Goal: Information Seeking & Learning: Learn about a topic

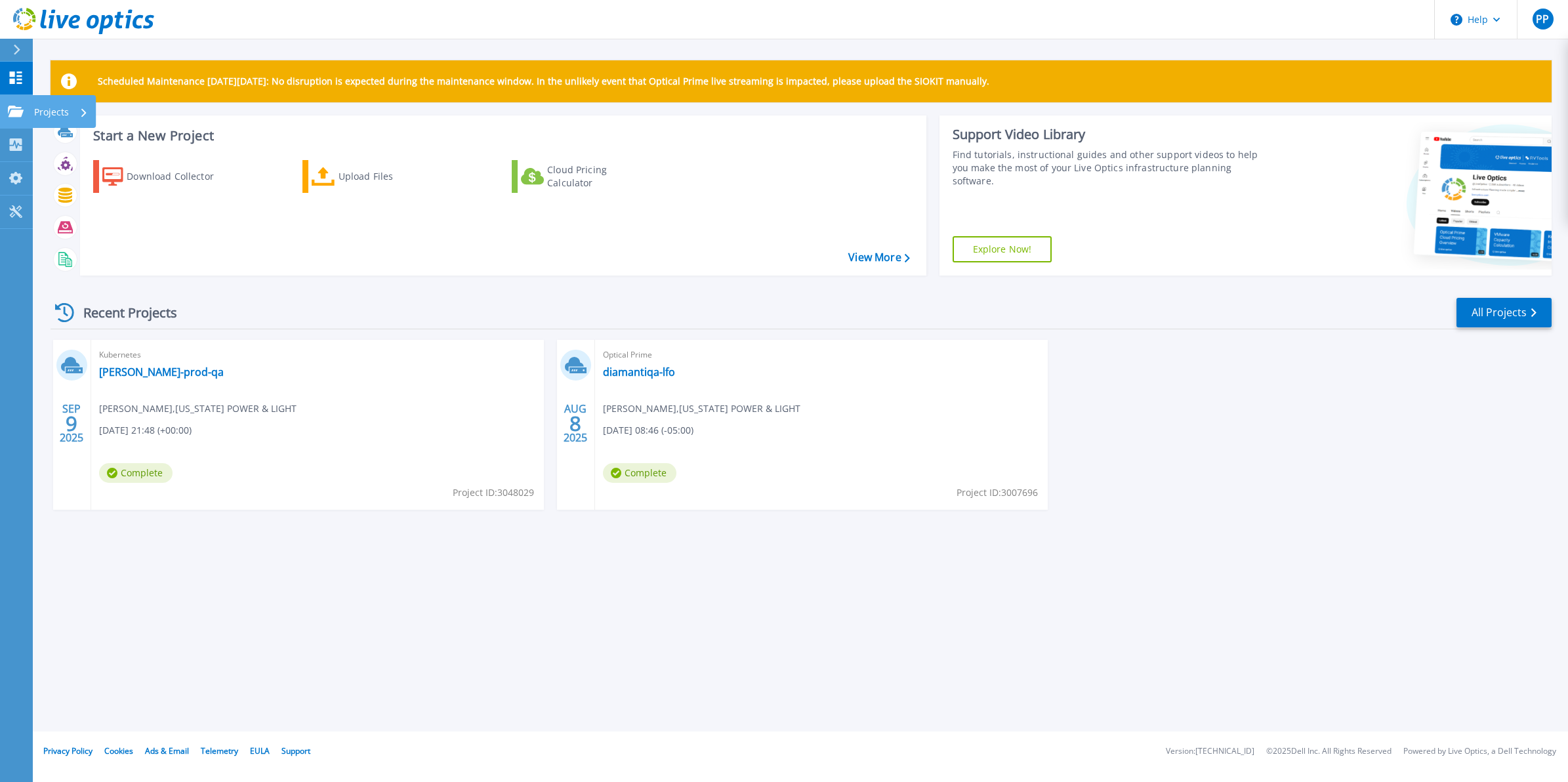
click at [28, 101] on link "Projects Projects" at bounding box center [16, 111] width 33 height 34
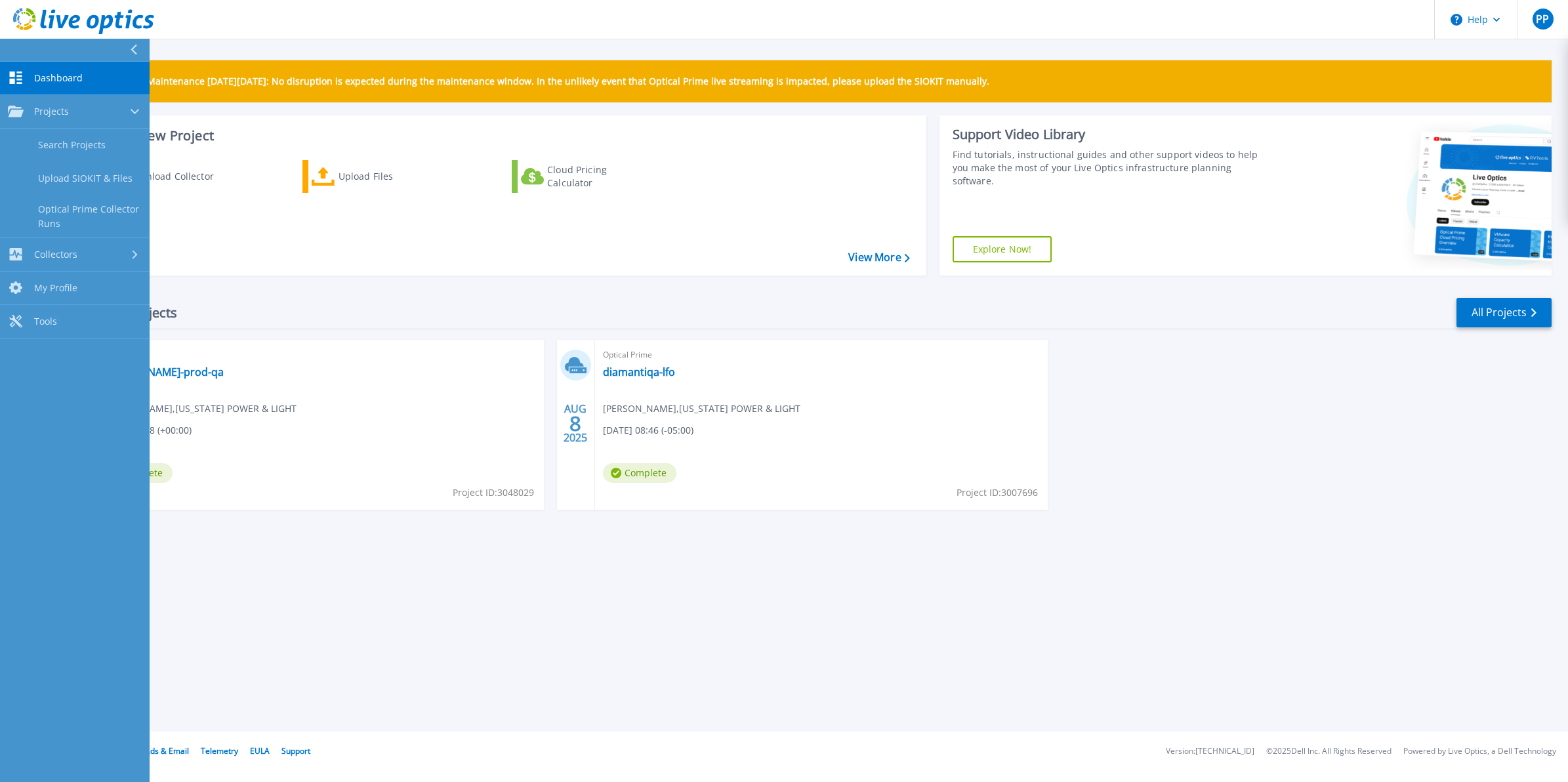
click at [276, 303] on div "Recent Projects All Projects" at bounding box center [801, 313] width 1501 height 33
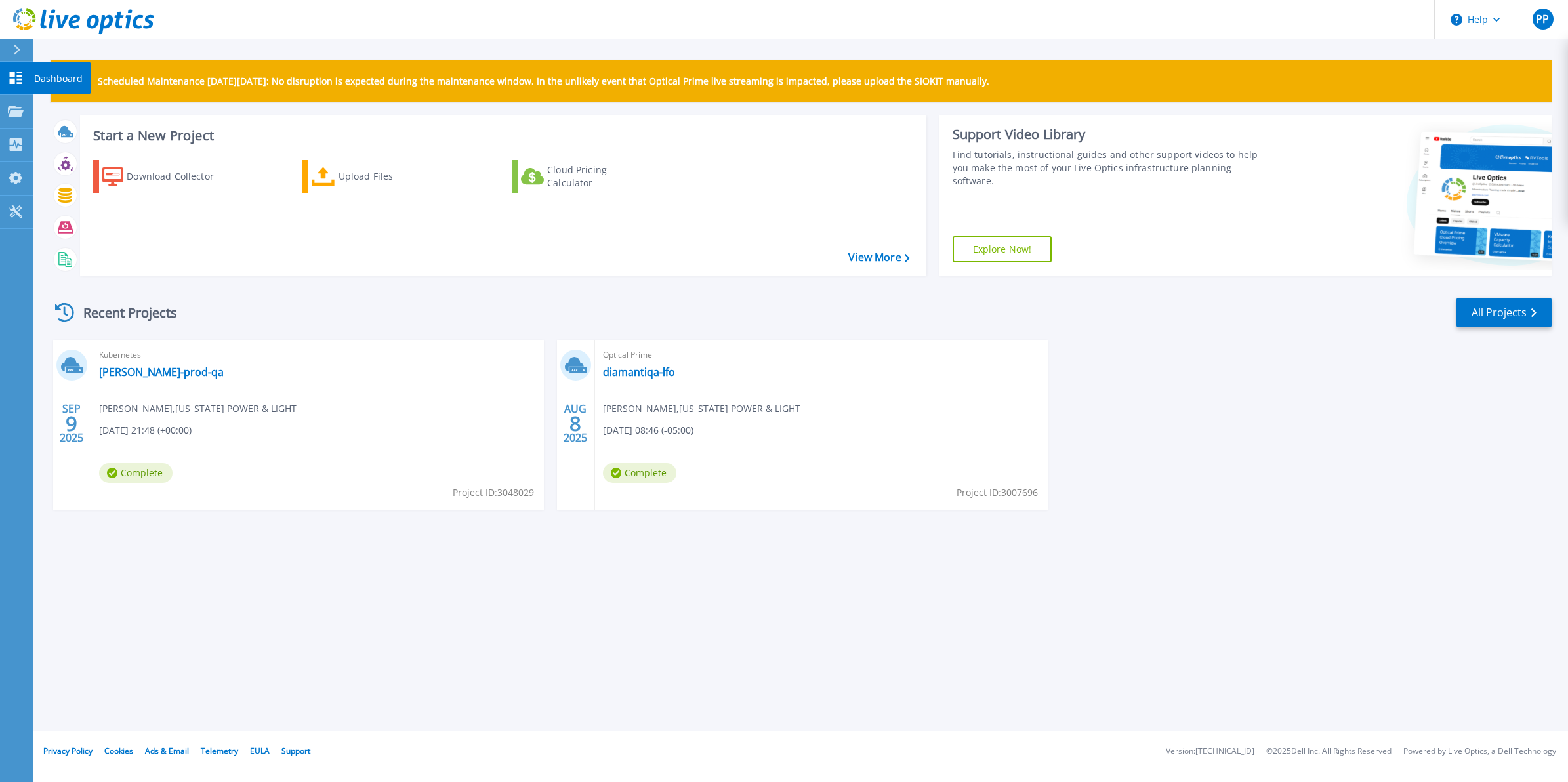
click at [11, 74] on icon at bounding box center [16, 78] width 12 height 12
click at [351, 185] on div "Upload Files" at bounding box center [391, 177] width 105 height 26
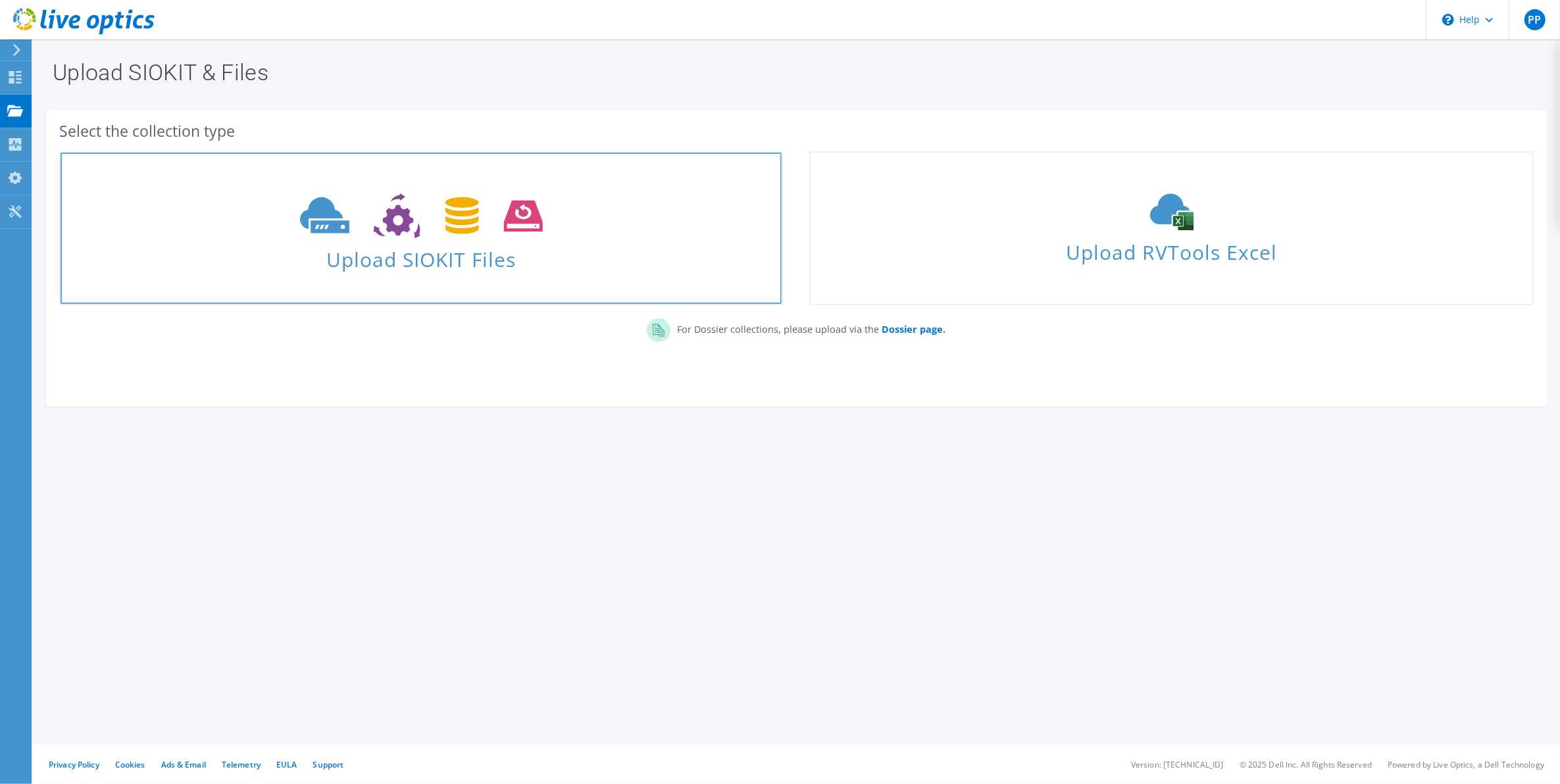
click at [446, 243] on span "Upload SIOKIT Files" at bounding box center [421, 256] width 721 height 29
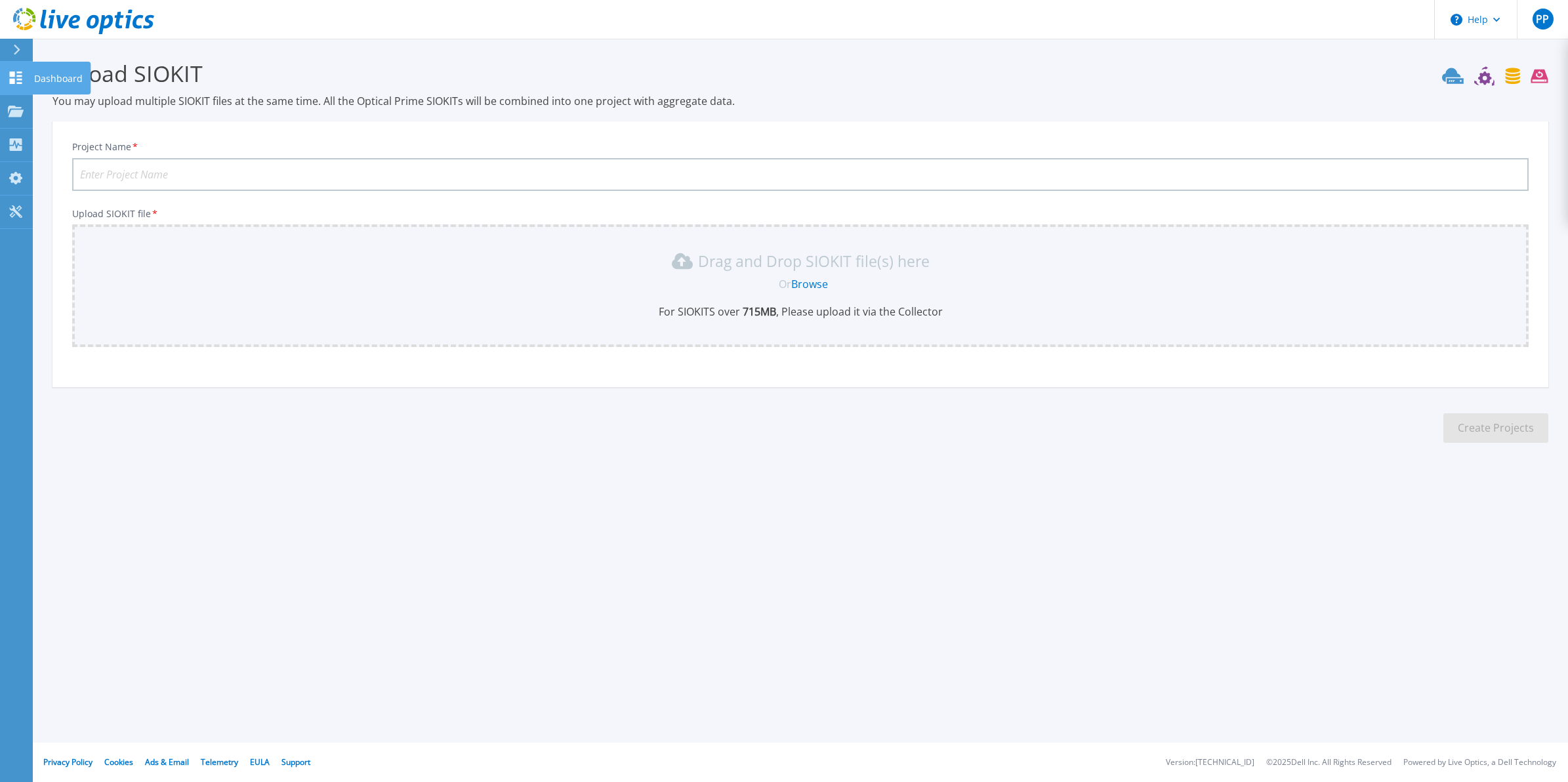
click at [13, 80] on icon at bounding box center [16, 78] width 12 height 12
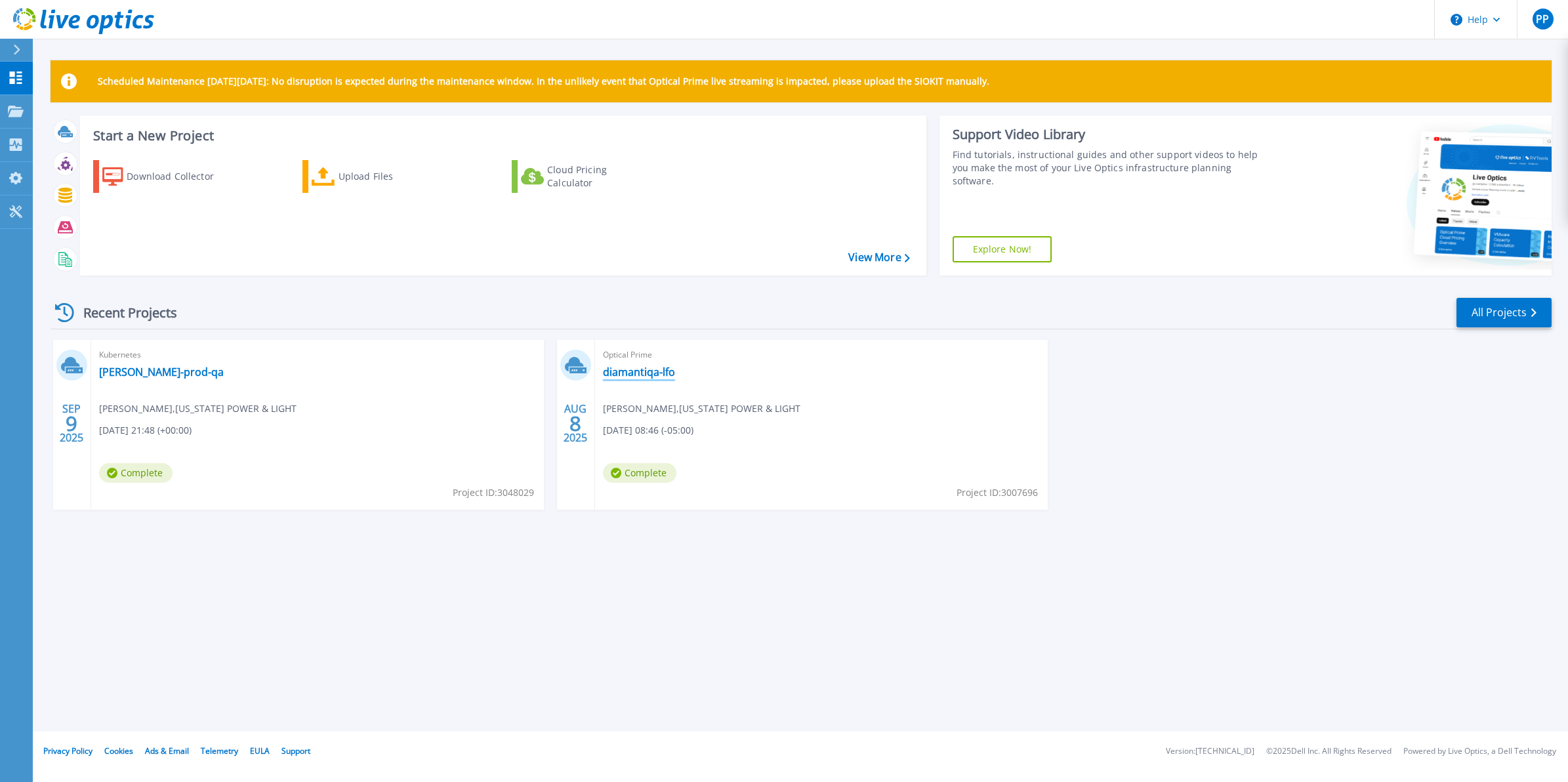
click at [641, 369] on link "diamantiqa-lfo" at bounding box center [639, 372] width 72 height 13
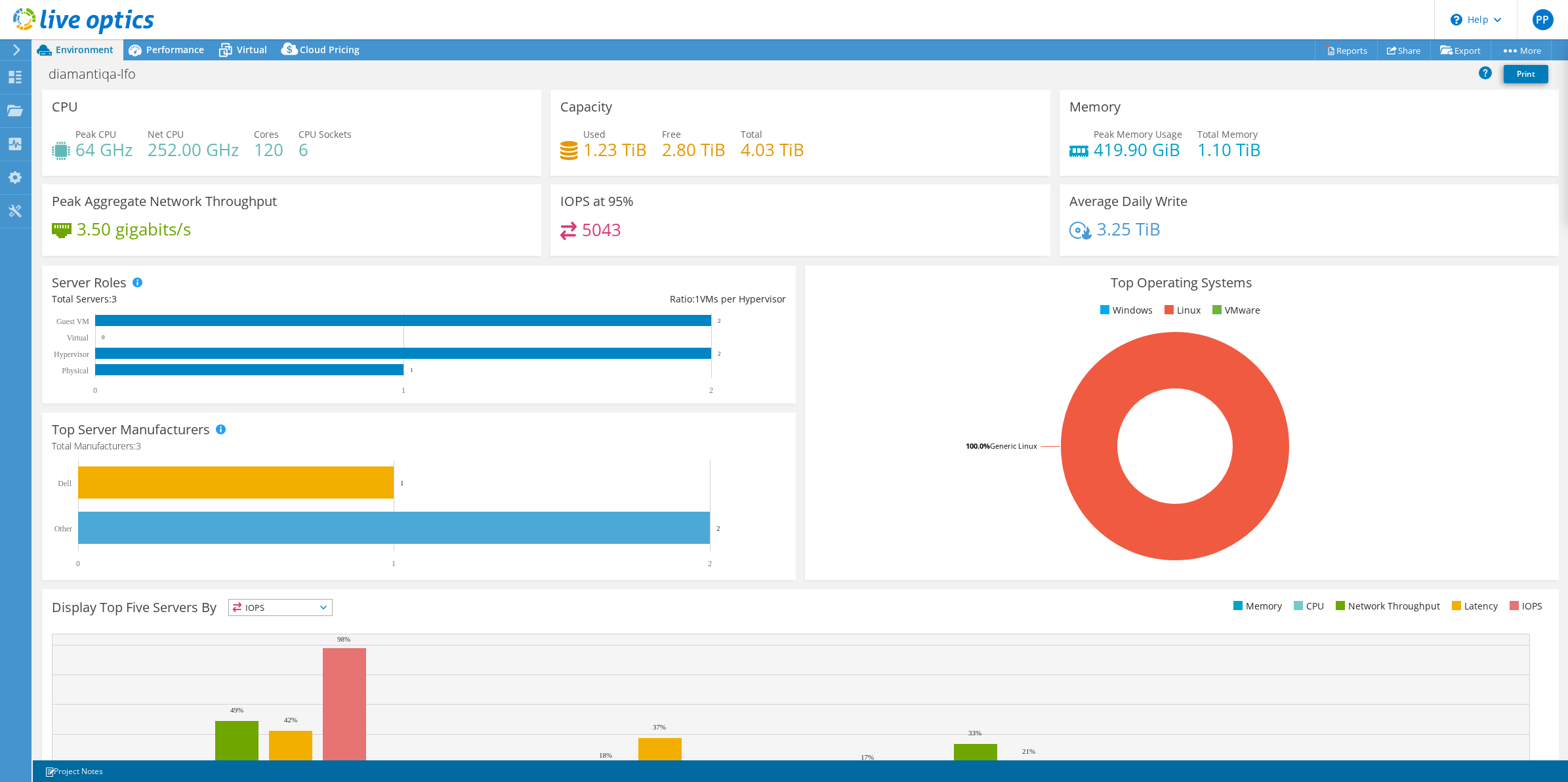
select select "USD"
click at [165, 52] on span "Performance" at bounding box center [175, 49] width 58 height 12
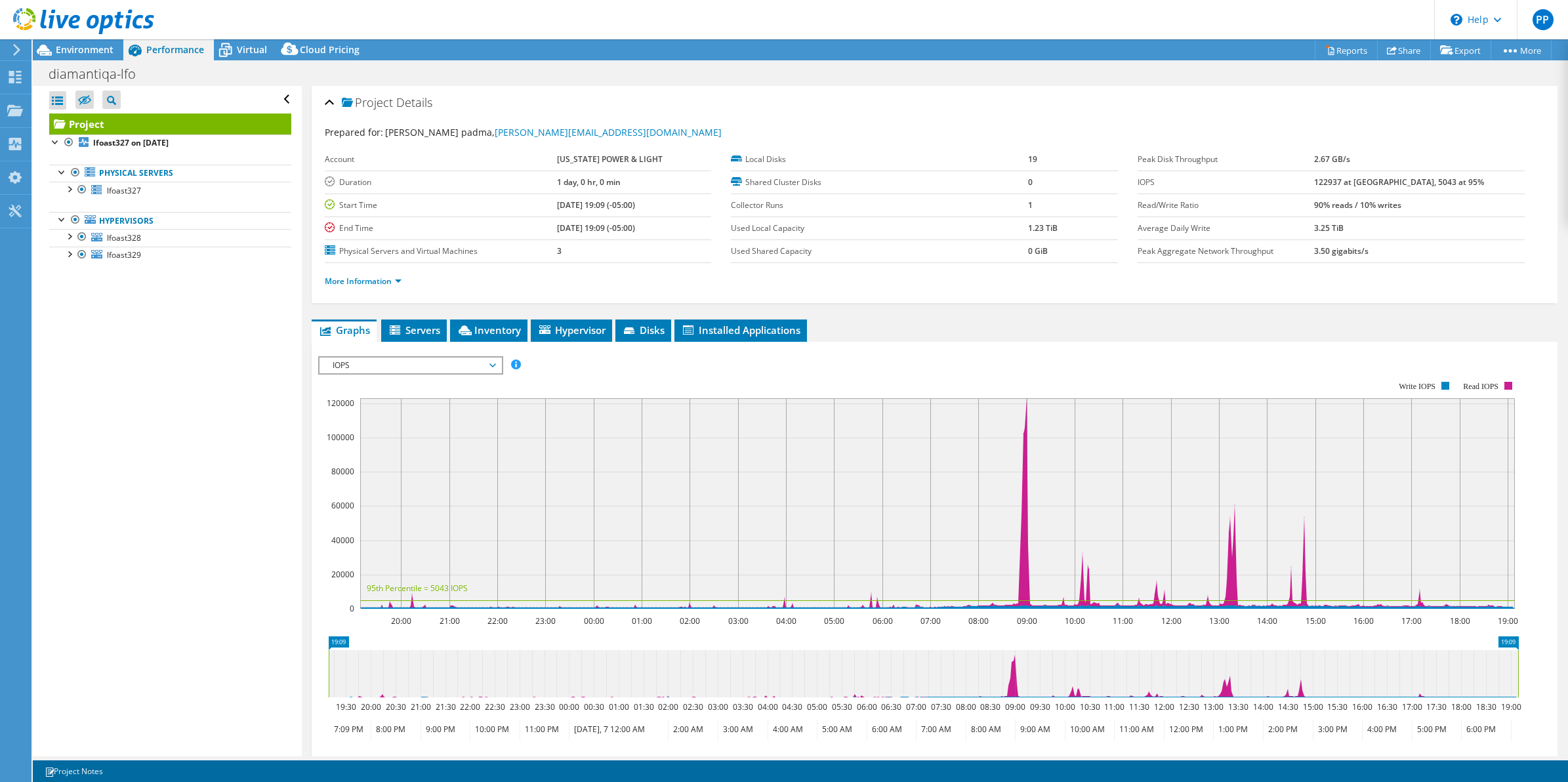
click at [492, 360] on span "IOPS" at bounding box center [410, 365] width 168 height 16
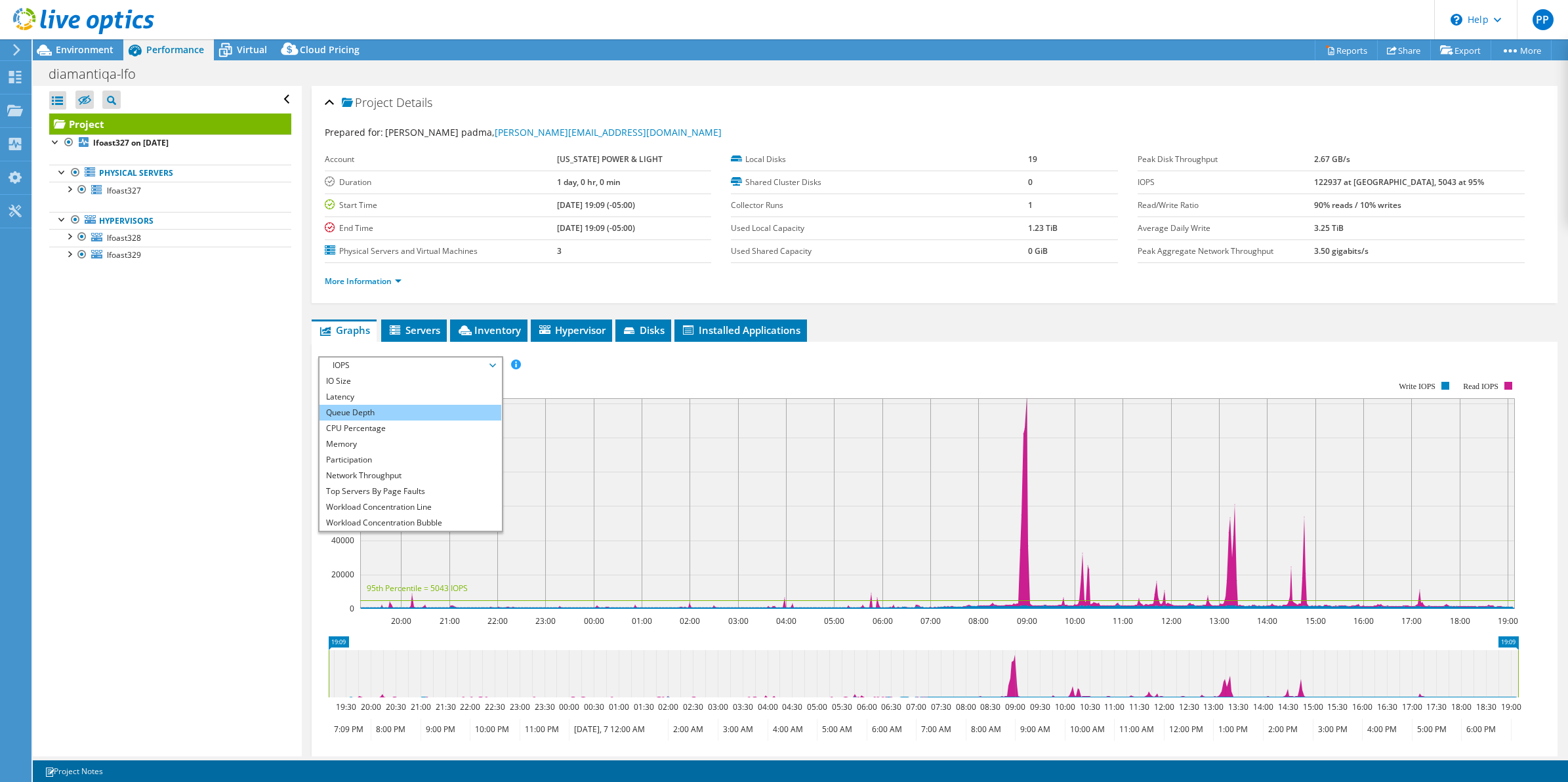
scroll to position [47, 0]
click at [582, 358] on div "IOPS Disk Throughput IO Size Latency Queue Depth CPU Percentage Memory Page Fau…" at bounding box center [935, 365] width 1234 height 18
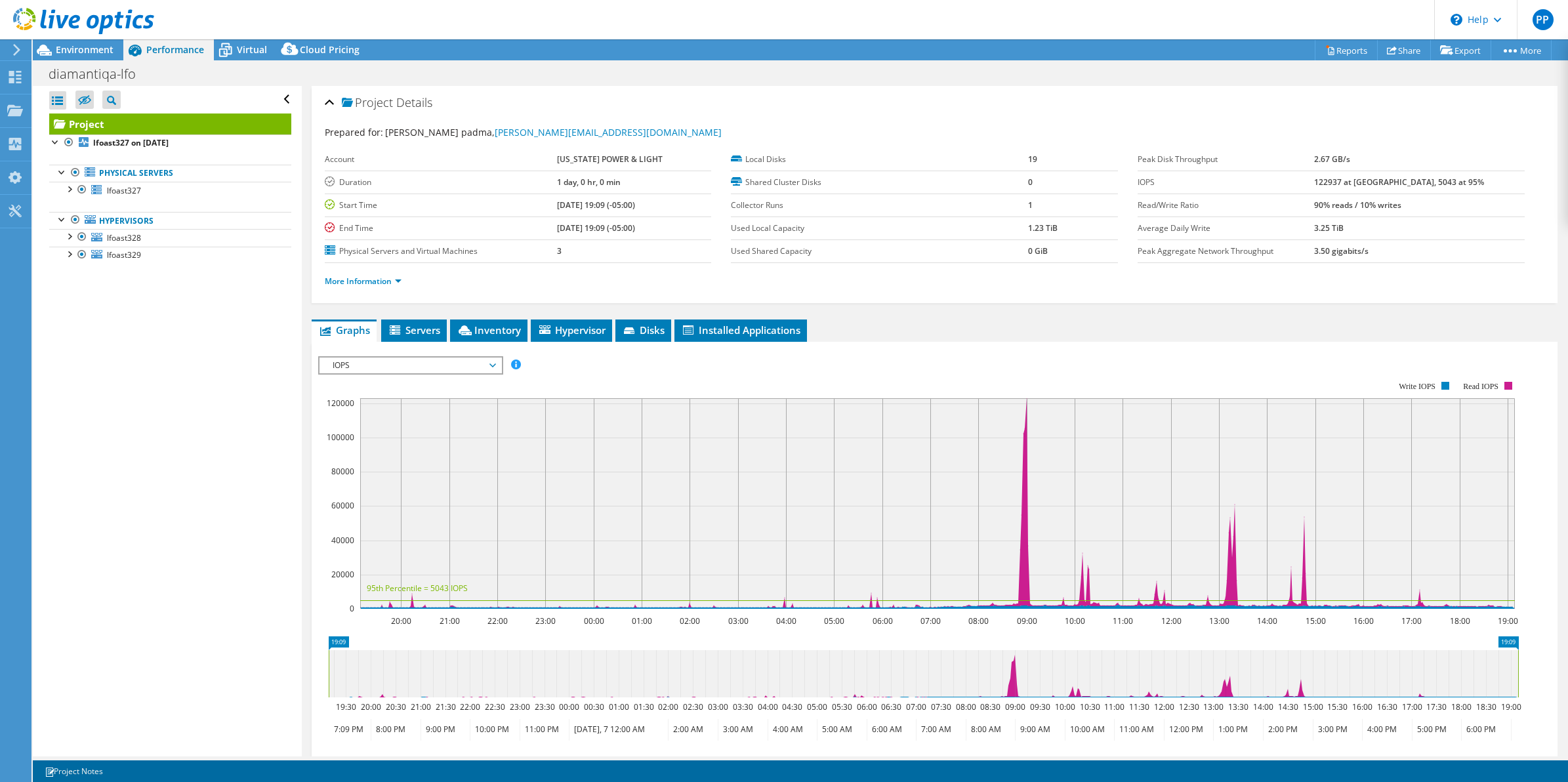
click at [417, 69] on div "diamantiqa-lfo Print" at bounding box center [800, 74] width 1535 height 25
click at [431, 73] on div "diamantiqa-lfo Print" at bounding box center [800, 74] width 1535 height 25
click at [529, 80] on div "diamantiqa-lfo Print" at bounding box center [800, 74] width 1535 height 25
click at [211, 398] on div "Open All Close All Hide Excluded Nodes Project Tree Filter" at bounding box center [167, 421] width 268 height 671
drag, startPoint x: 864, startPoint y: 348, endPoint x: 535, endPoint y: 358, distance: 329.2
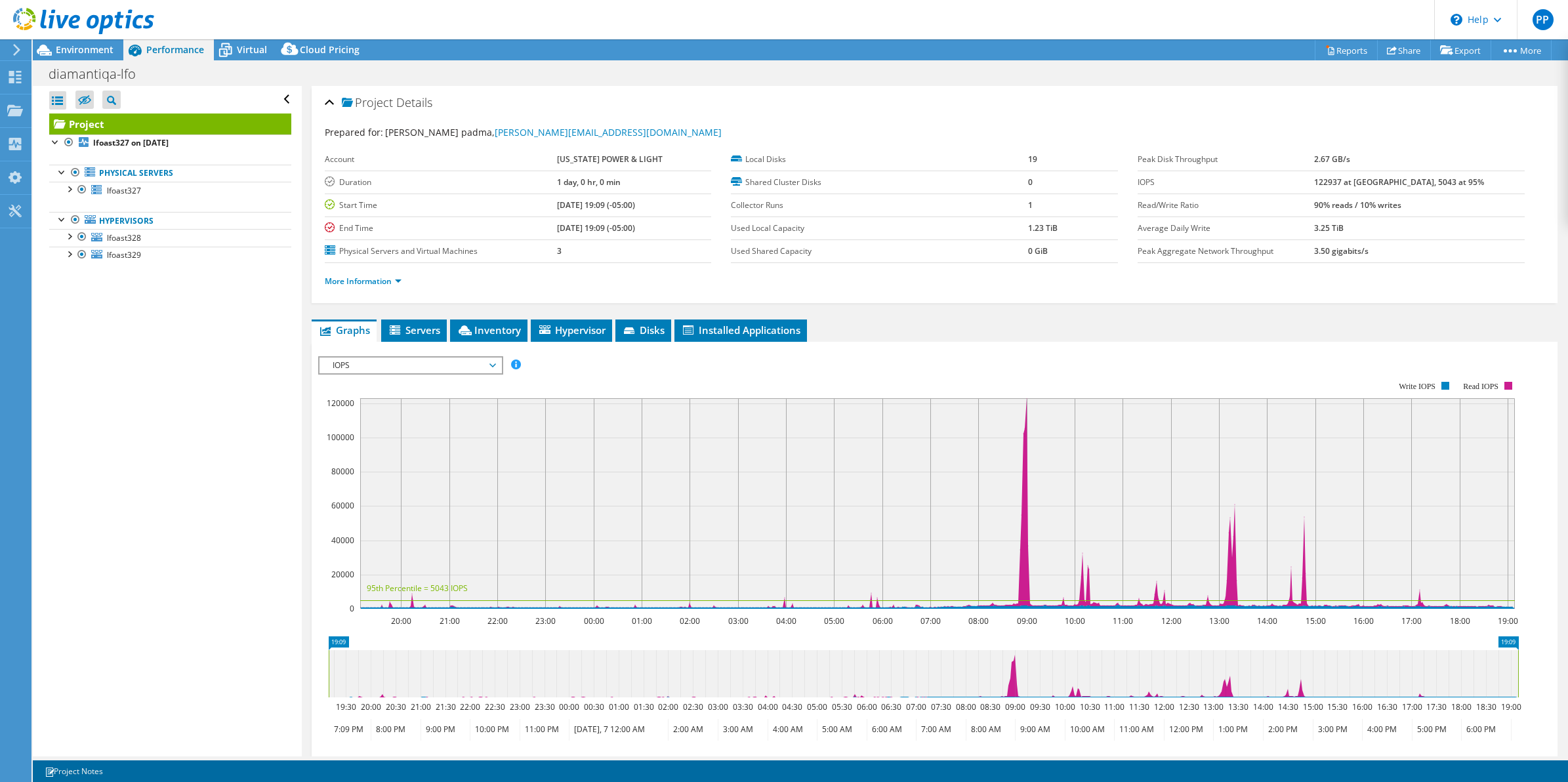
click at [864, 348] on div "IOPS Disk Throughput IO Size Latency Queue Depth CPU Percentage Memory Page Fau…" at bounding box center [935, 573] width 1234 height 462
click at [449, 361] on span "IOPS" at bounding box center [410, 365] width 168 height 16
click at [364, 425] on li "Memory" at bounding box center [410, 428] width 181 height 16
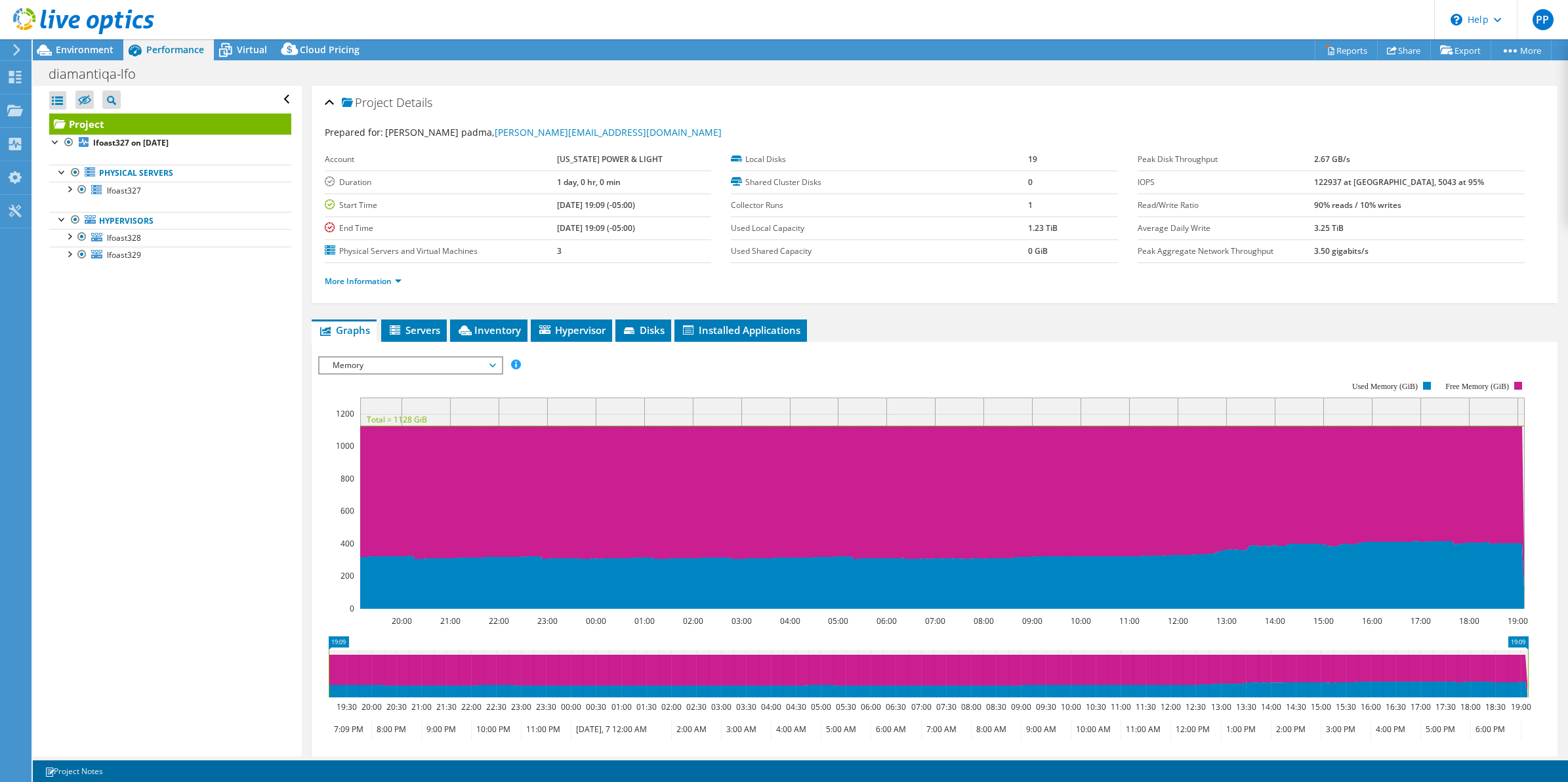
click at [464, 358] on span "Memory" at bounding box center [410, 365] width 168 height 16
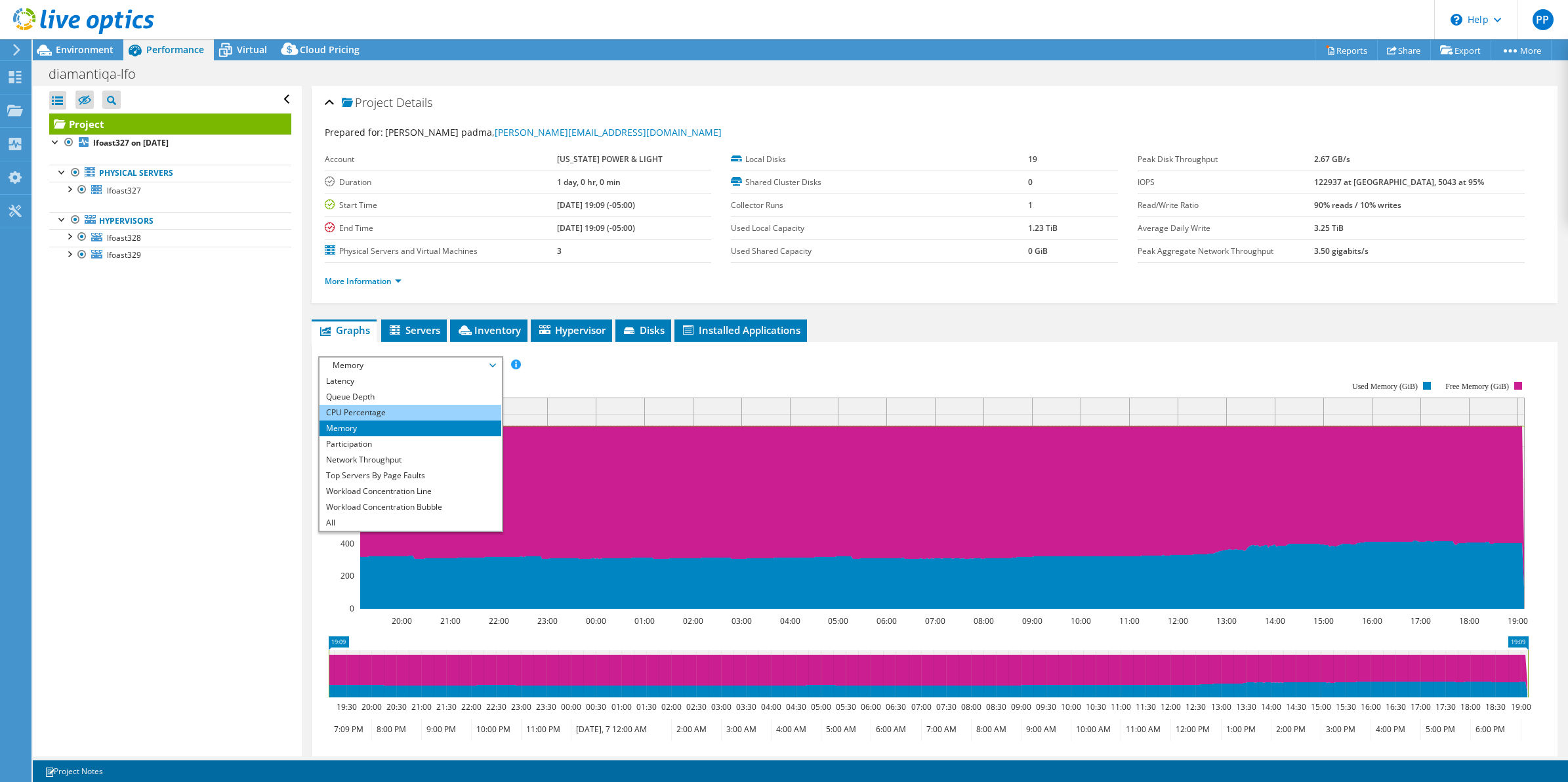
click at [457, 405] on li "CPU Percentage" at bounding box center [410, 413] width 181 height 16
